Goal: Use online tool/utility

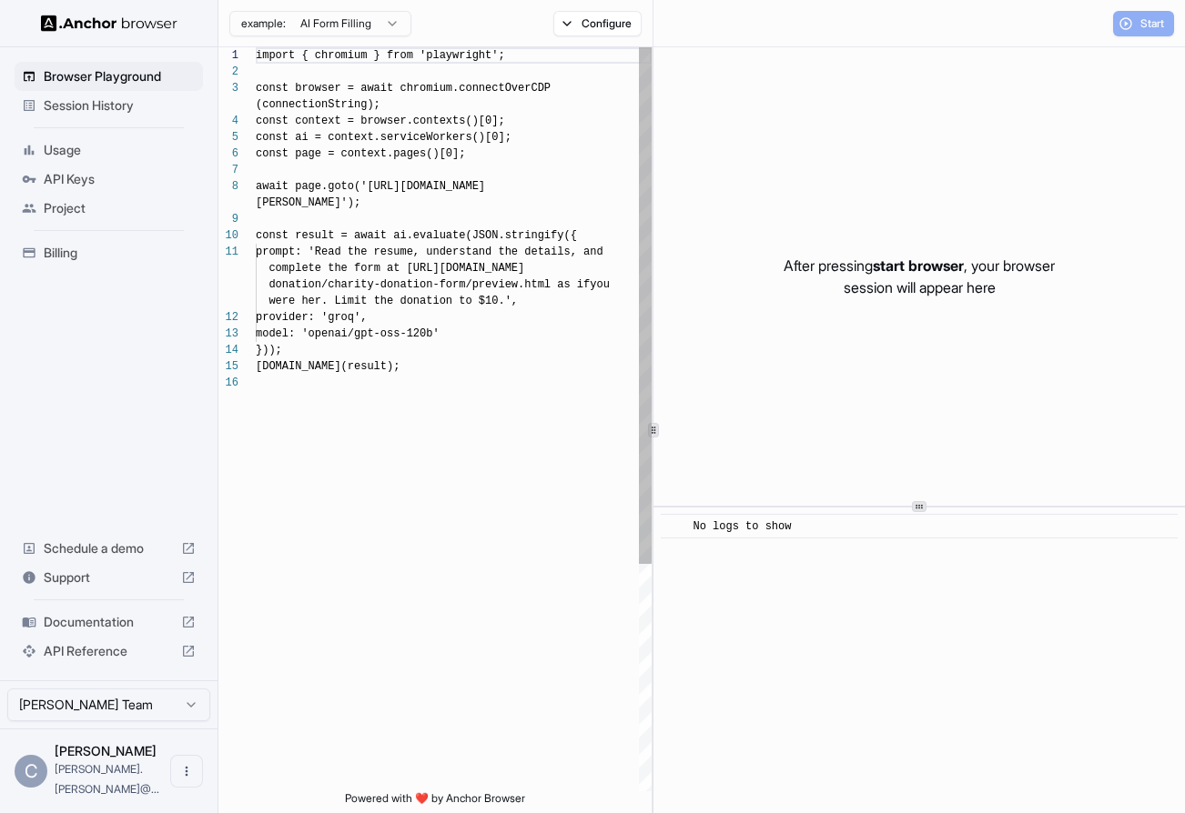
scroll to position [131, 0]
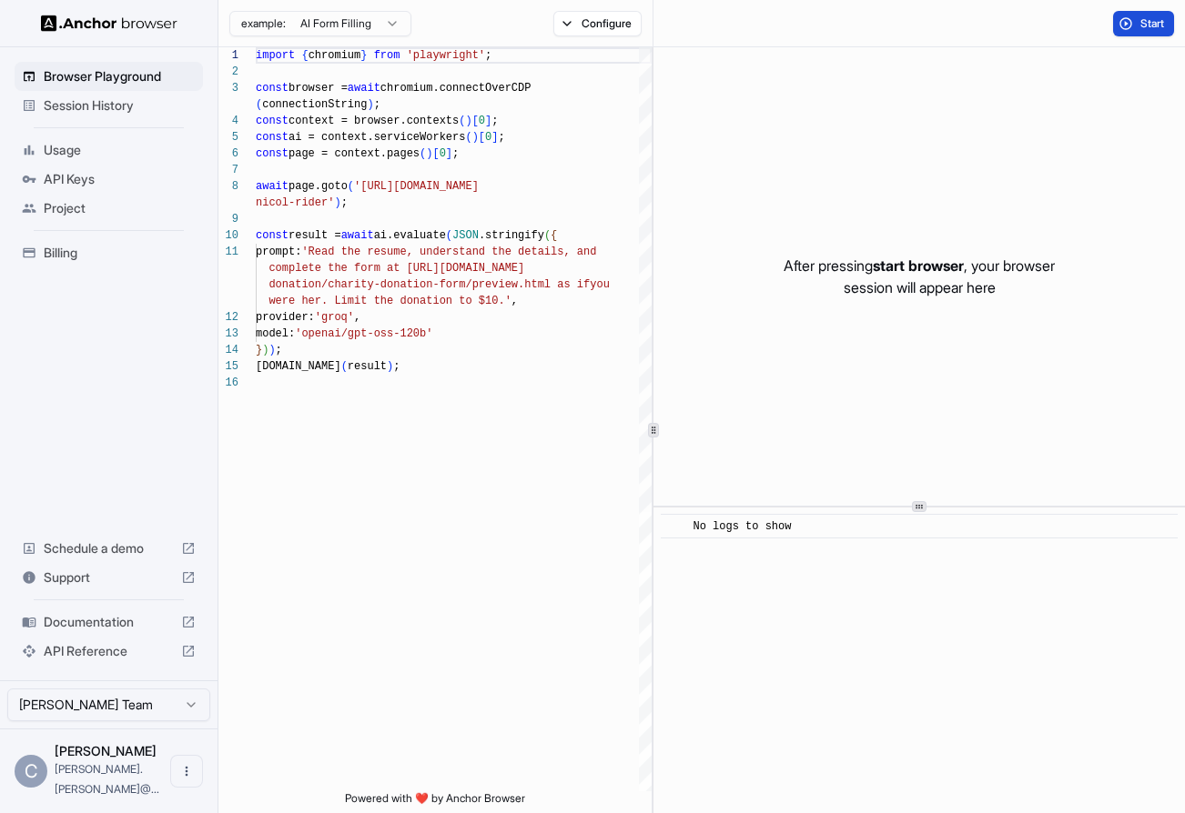
click at [1140, 20] on span "Start" at bounding box center [1152, 23] width 25 height 15
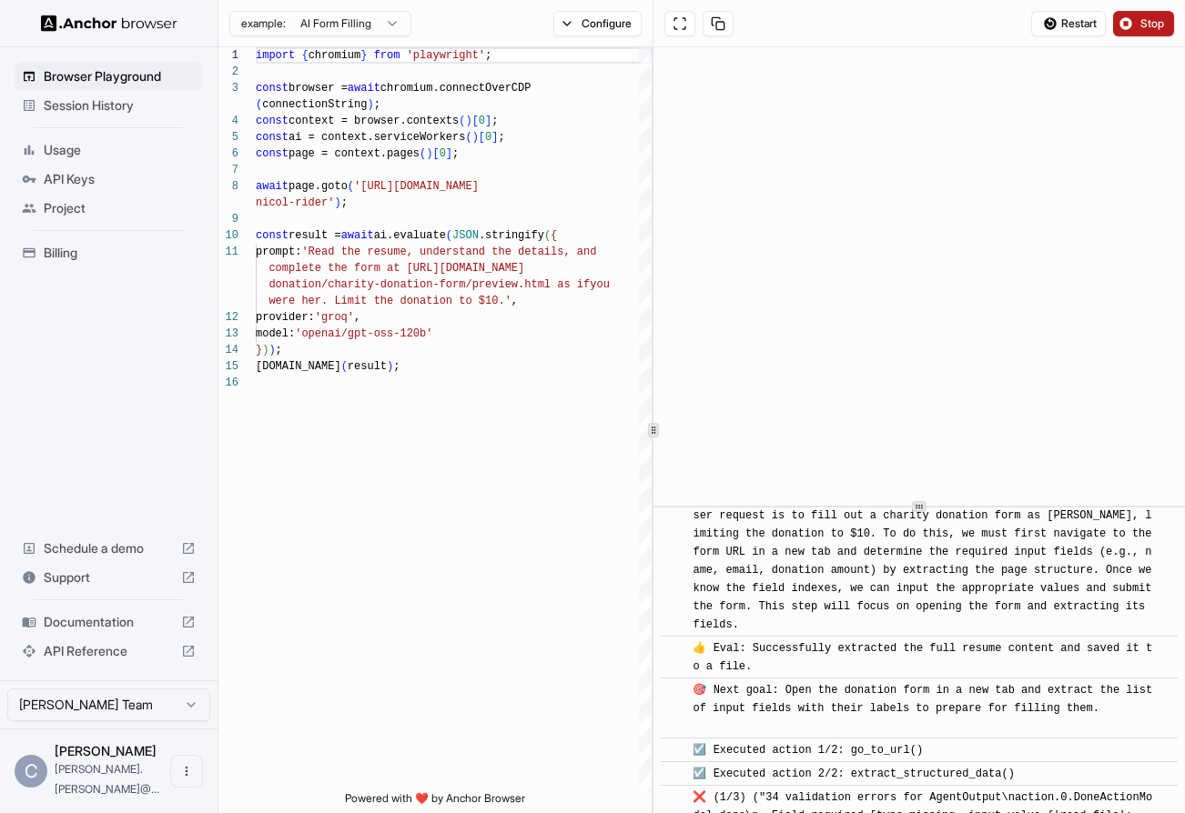
scroll to position [150, 0]
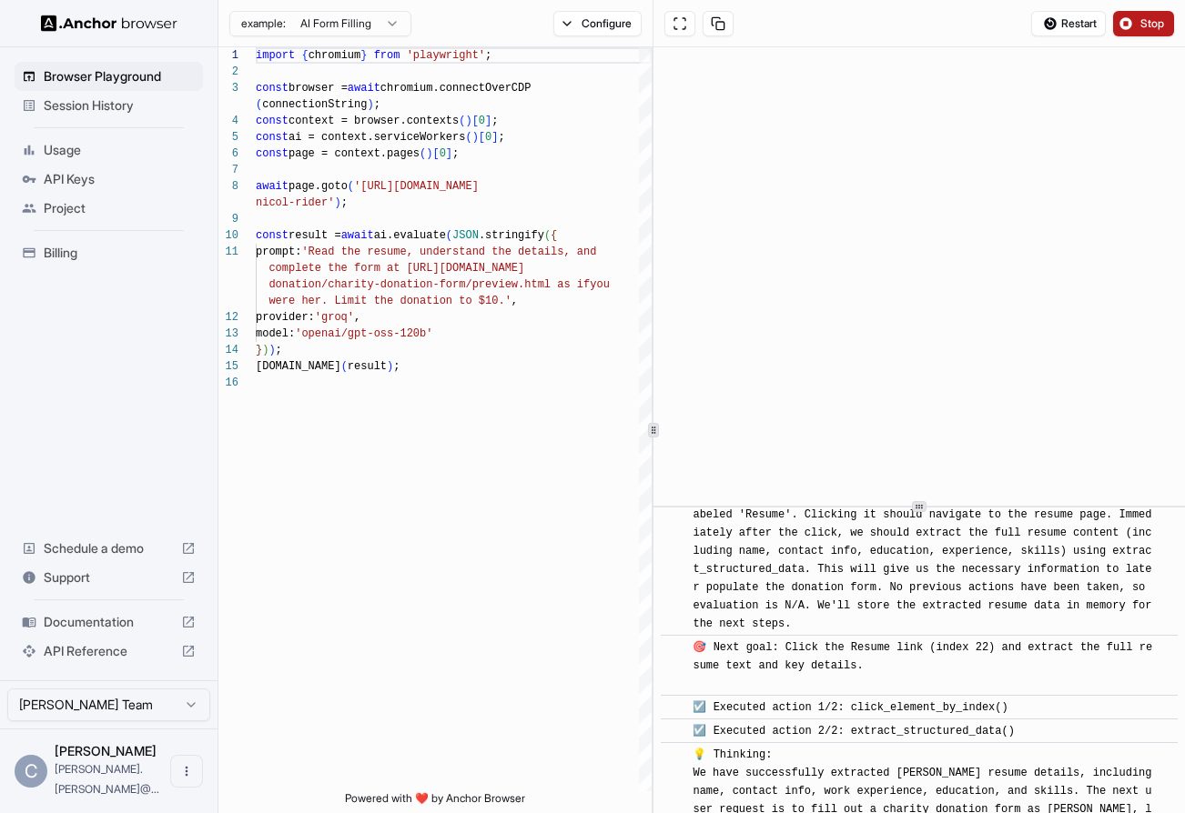
click at [1153, 23] on span "Stop" at bounding box center [1152, 23] width 25 height 15
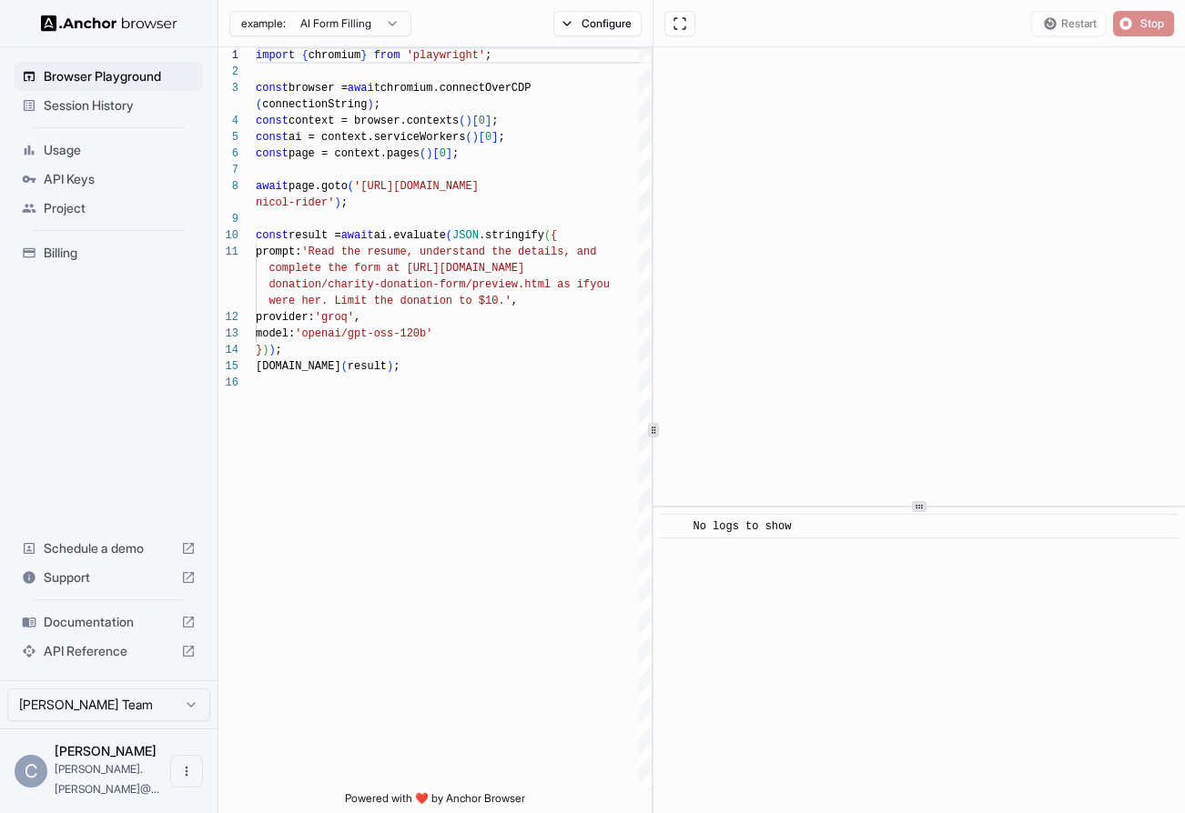
scroll to position [0, 0]
click at [62, 150] on span "Usage" at bounding box center [120, 150] width 152 height 18
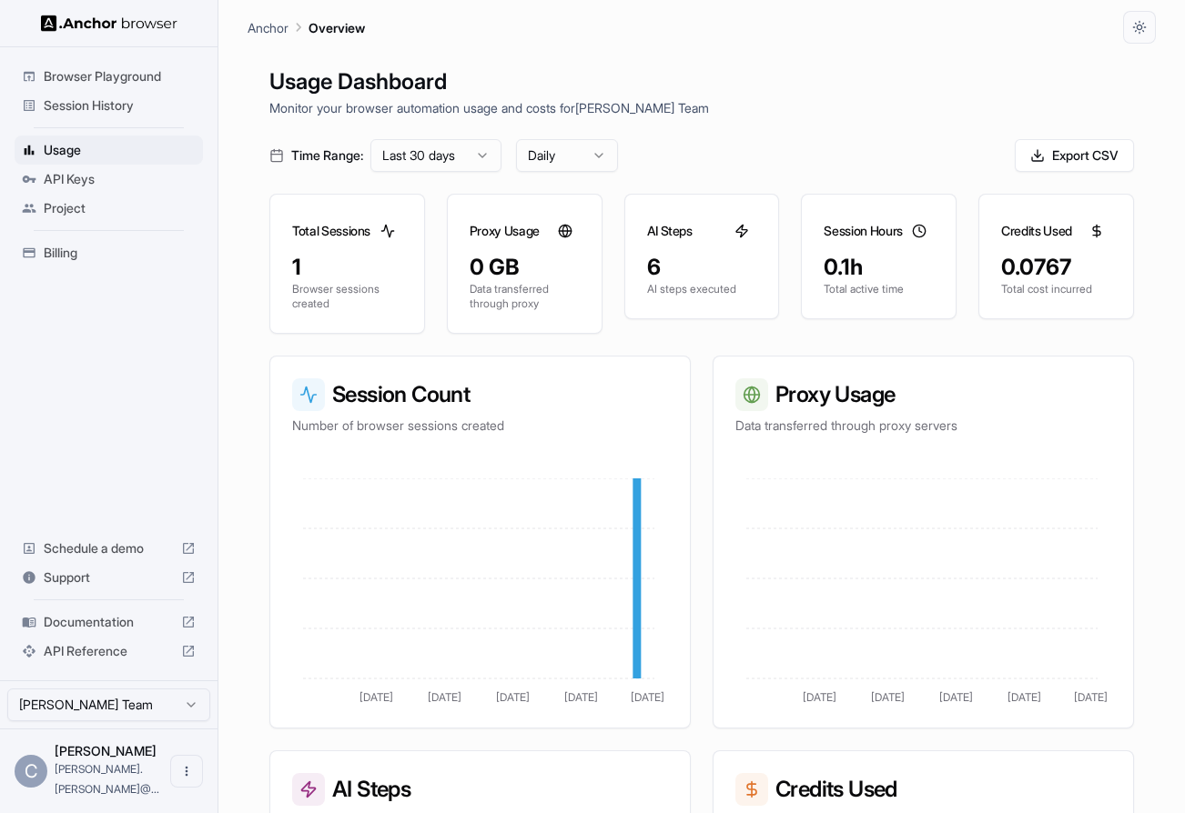
click at [59, 247] on span "Billing" at bounding box center [120, 253] width 152 height 18
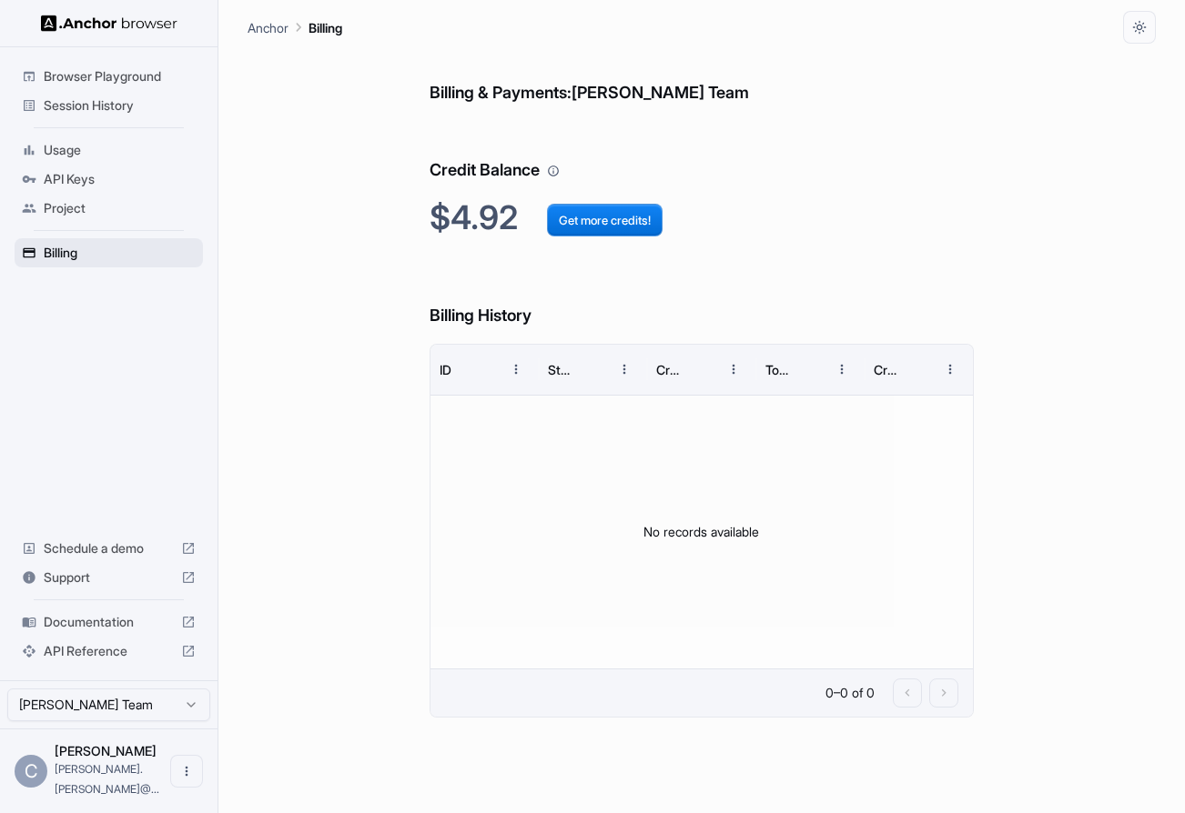
click at [58, 249] on span "Billing" at bounding box center [120, 253] width 152 height 18
click at [65, 153] on span "Usage" at bounding box center [120, 150] width 152 height 18
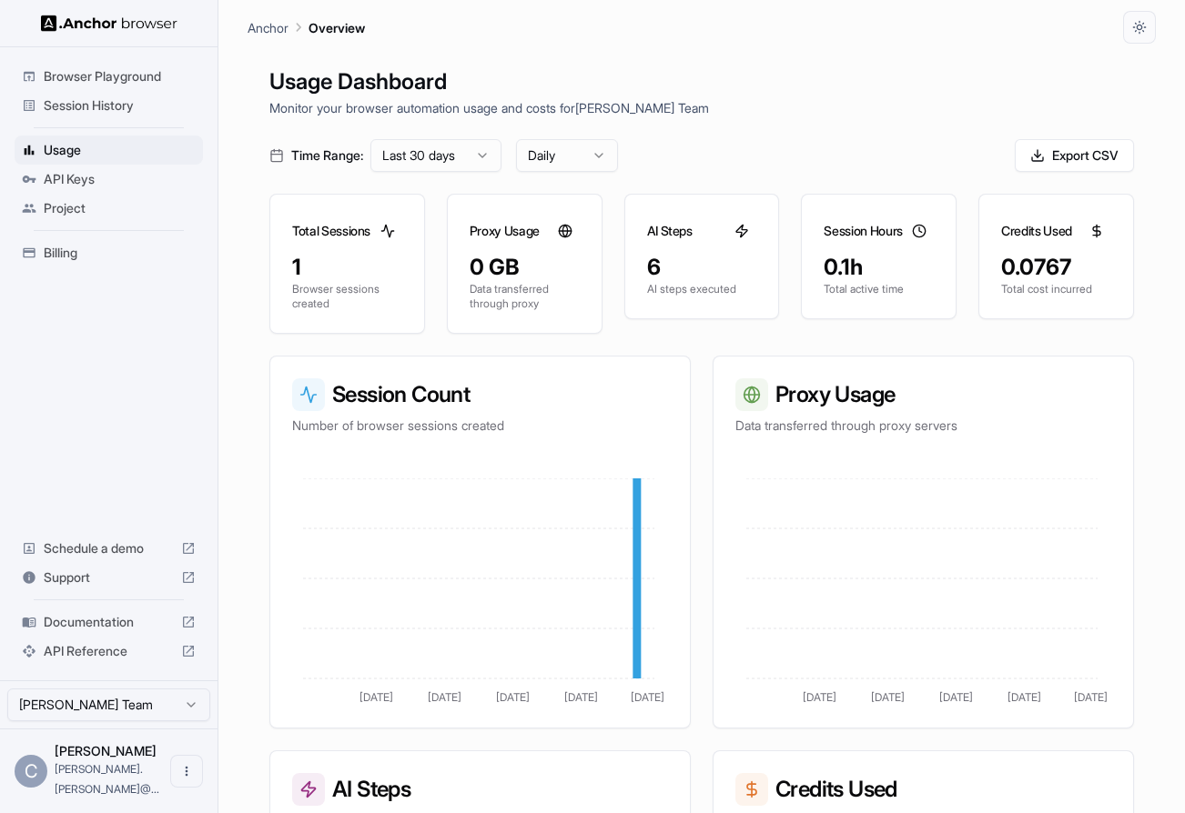
click at [78, 78] on span "Browser Playground" at bounding box center [120, 76] width 152 height 18
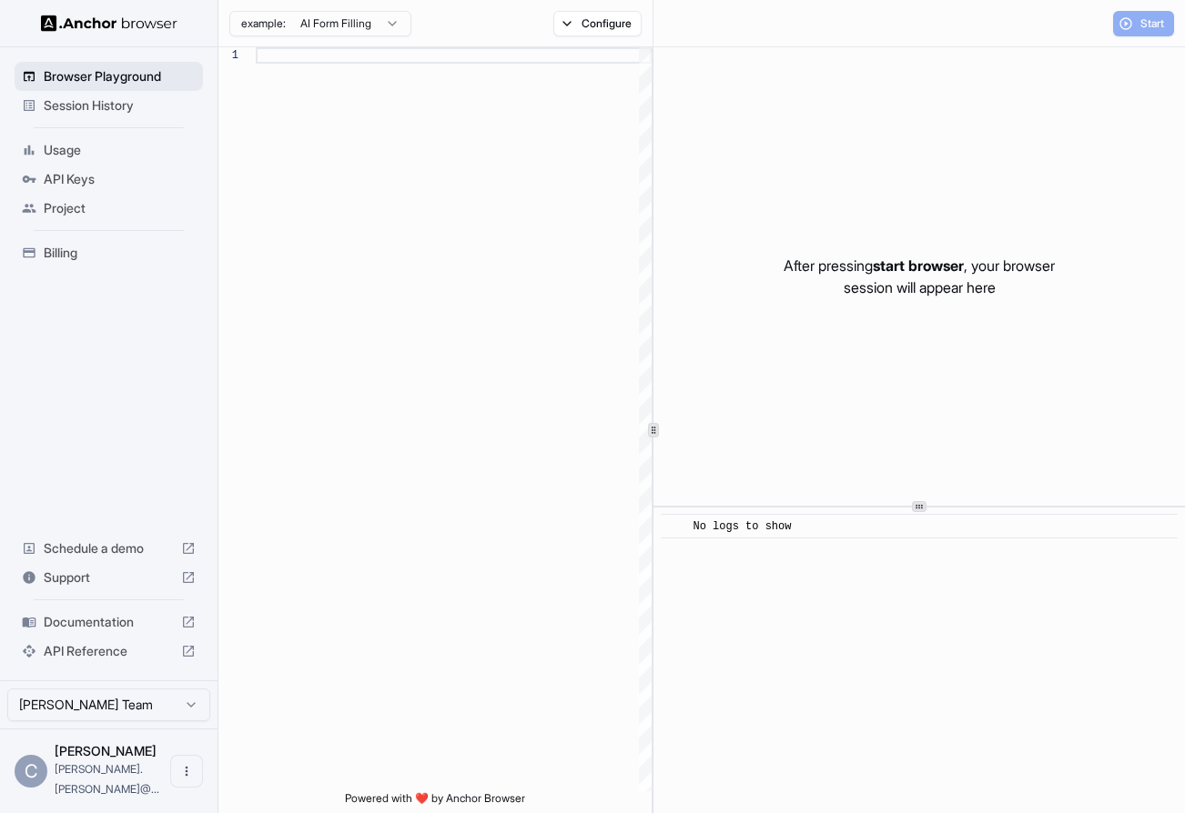
scroll to position [131, 0]
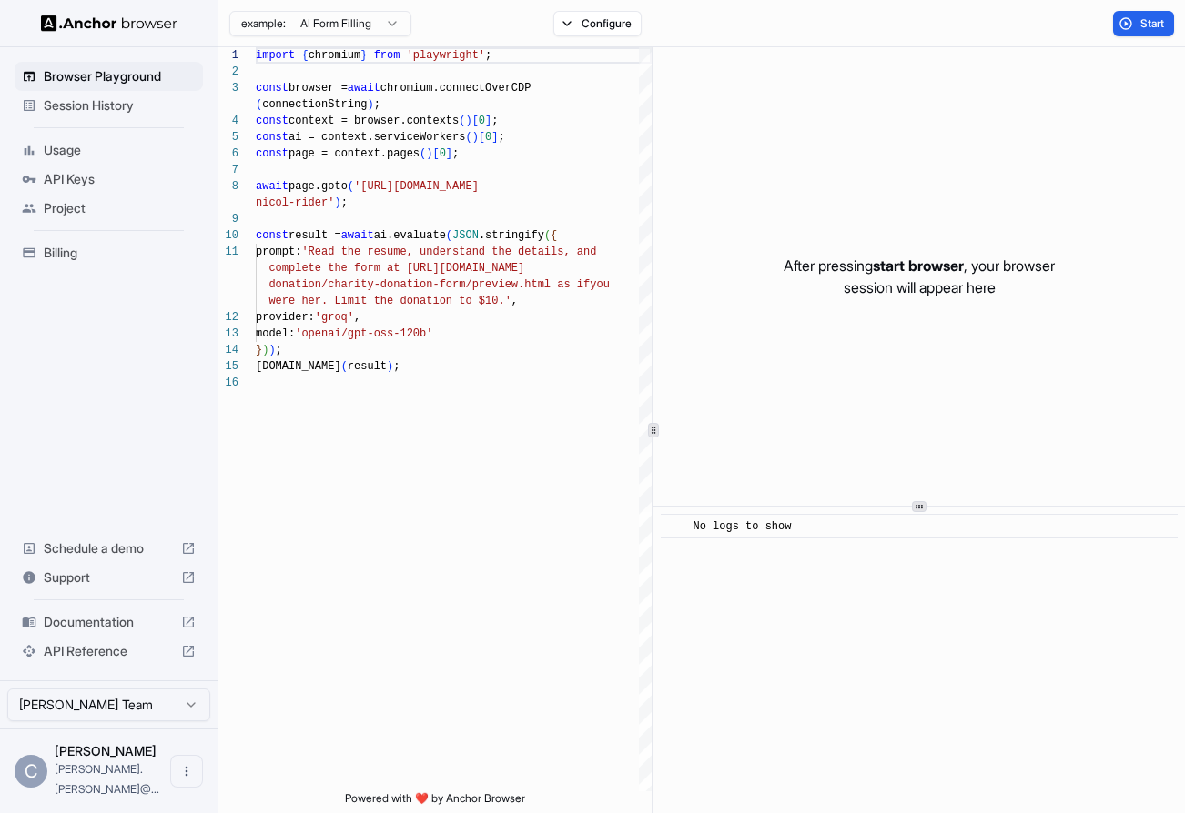
click at [390, 27] on html "Browser Playground Session History Usage API Keys Project Billing Schedule a de…" at bounding box center [592, 406] width 1185 height 813
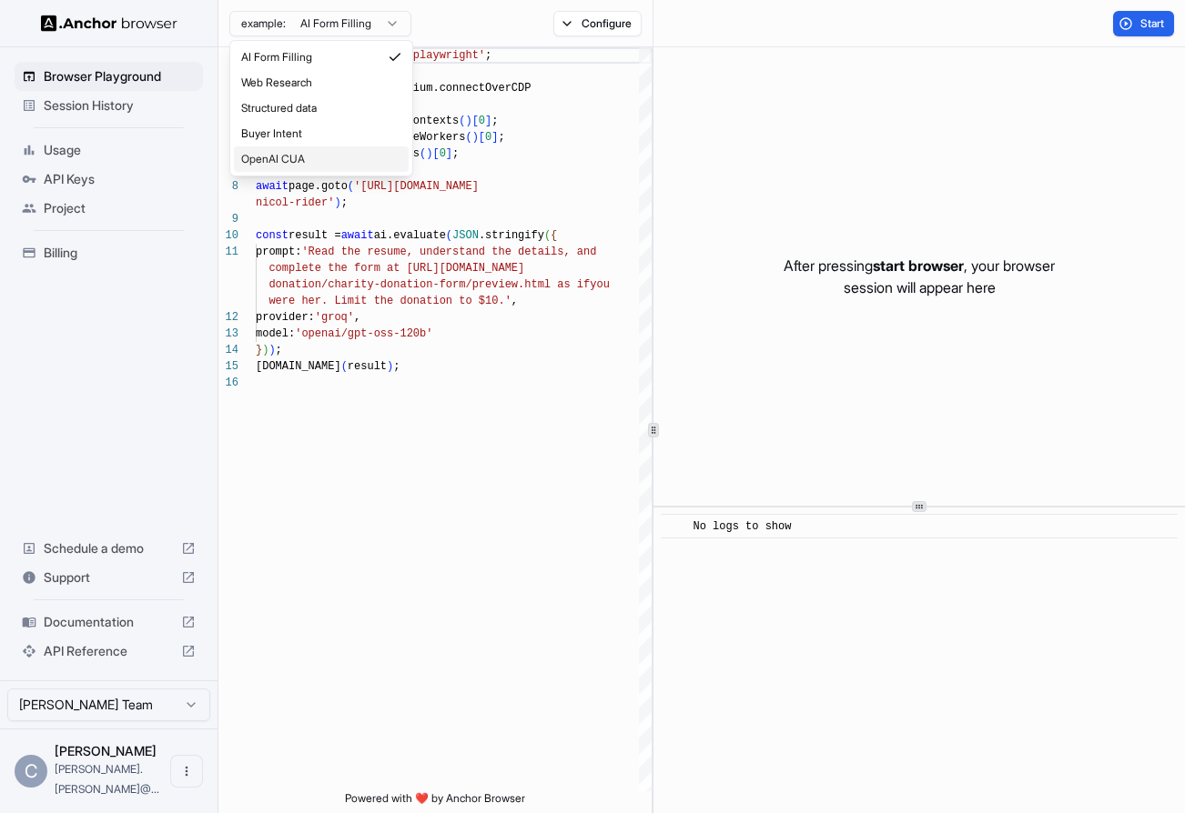
type textarea "**********"
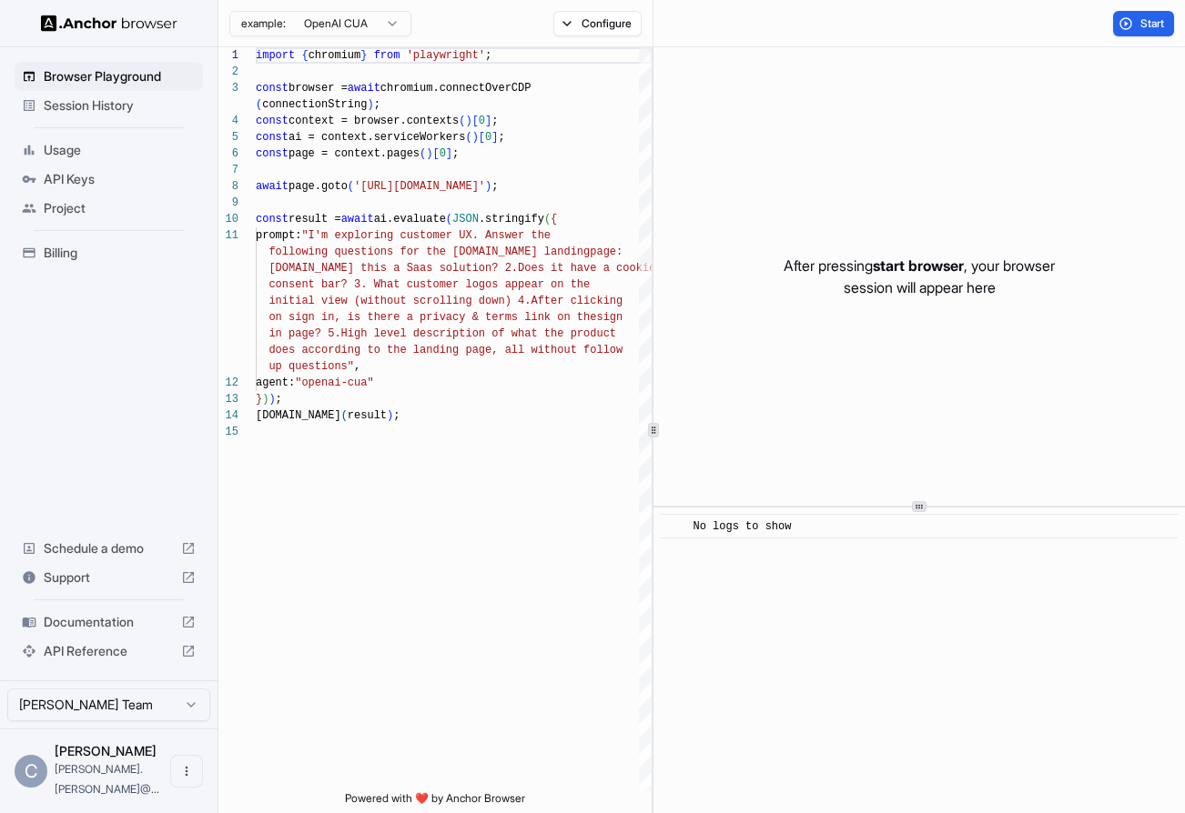
click at [96, 454] on div "Browser Playground Session History Usage API Keys Project Billing Schedule a de…" at bounding box center [108, 363] width 217 height 633
click at [184, 779] on icon "Open menu" at bounding box center [186, 771] width 15 height 15
click at [109, 447] on div at bounding box center [592, 406] width 1185 height 813
click at [70, 23] on img at bounding box center [109, 23] width 136 height 17
